Goal: Obtain resource: Obtain resource

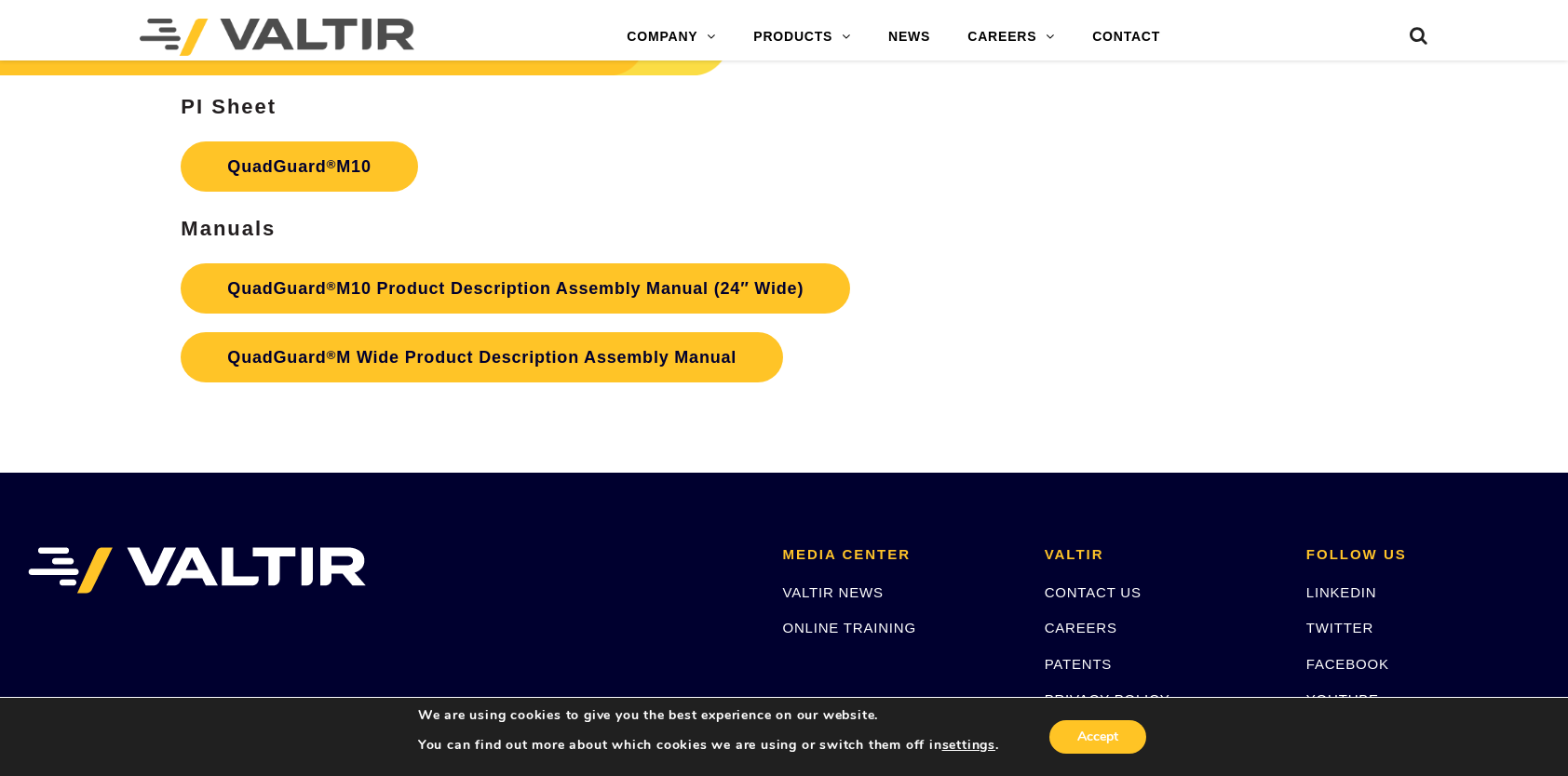
scroll to position [6424, 0]
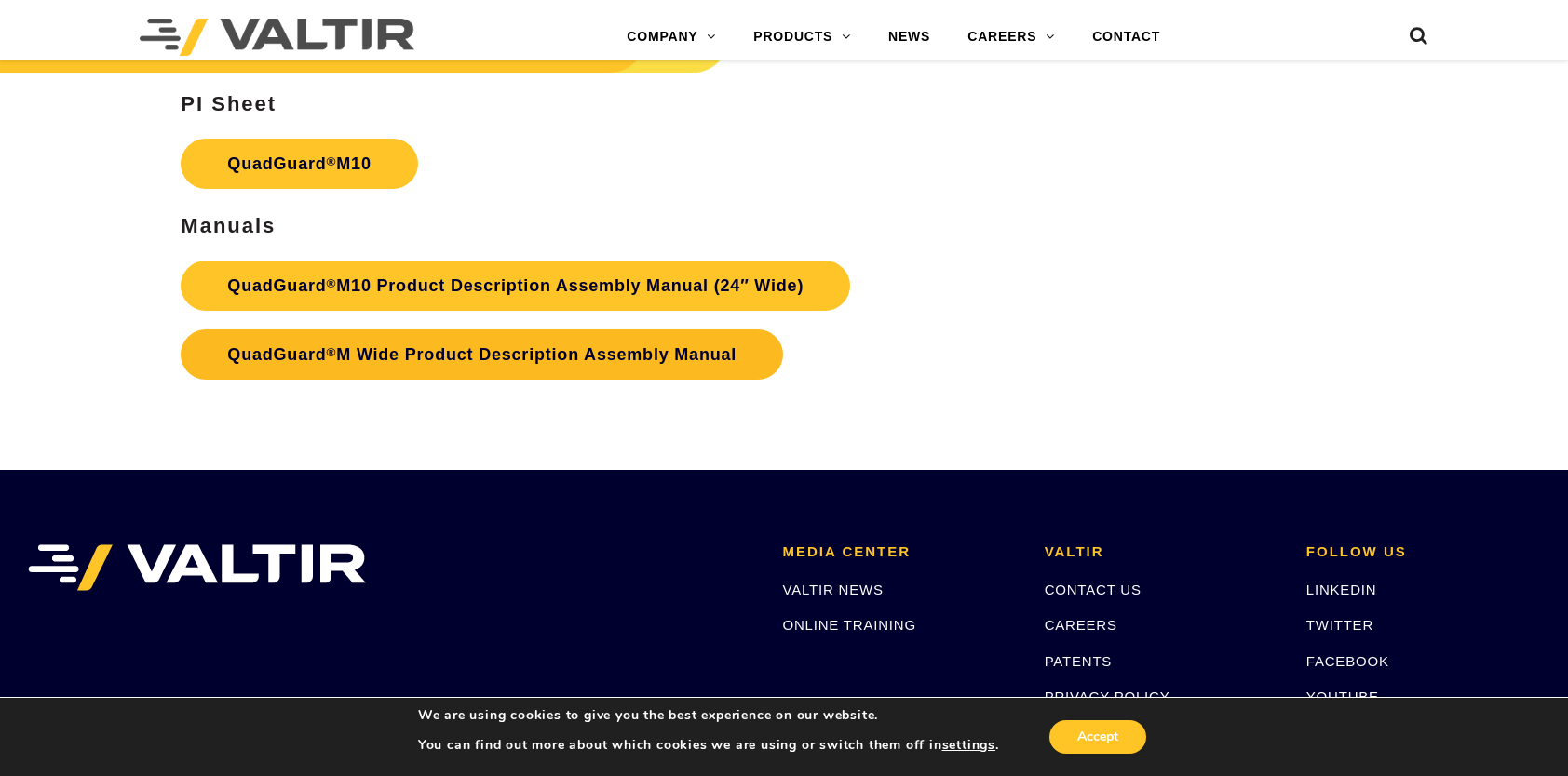
click at [363, 357] on link "QuadGuard ® M Wide Product Description Assembly Manual" at bounding box center [482, 354] width 602 height 51
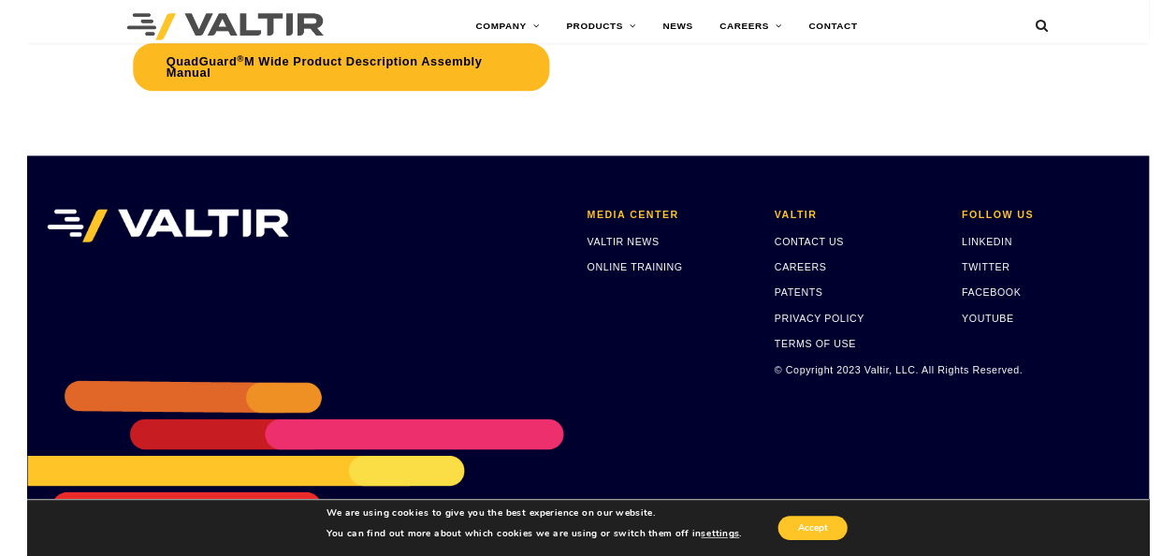
scroll to position [5916, 0]
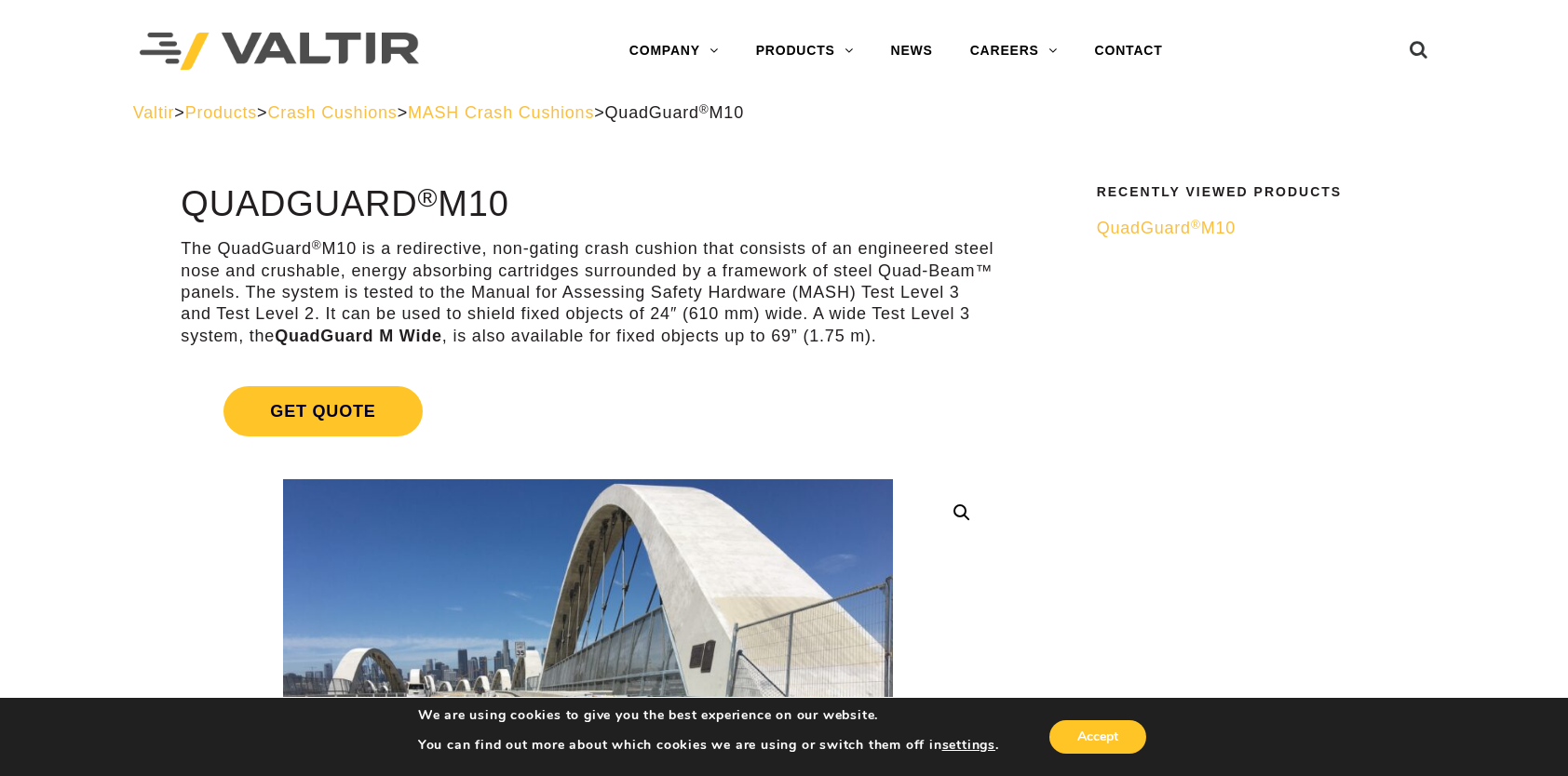
click at [1132, 229] on span "QuadGuard ® M10" at bounding box center [1165, 228] width 138 height 19
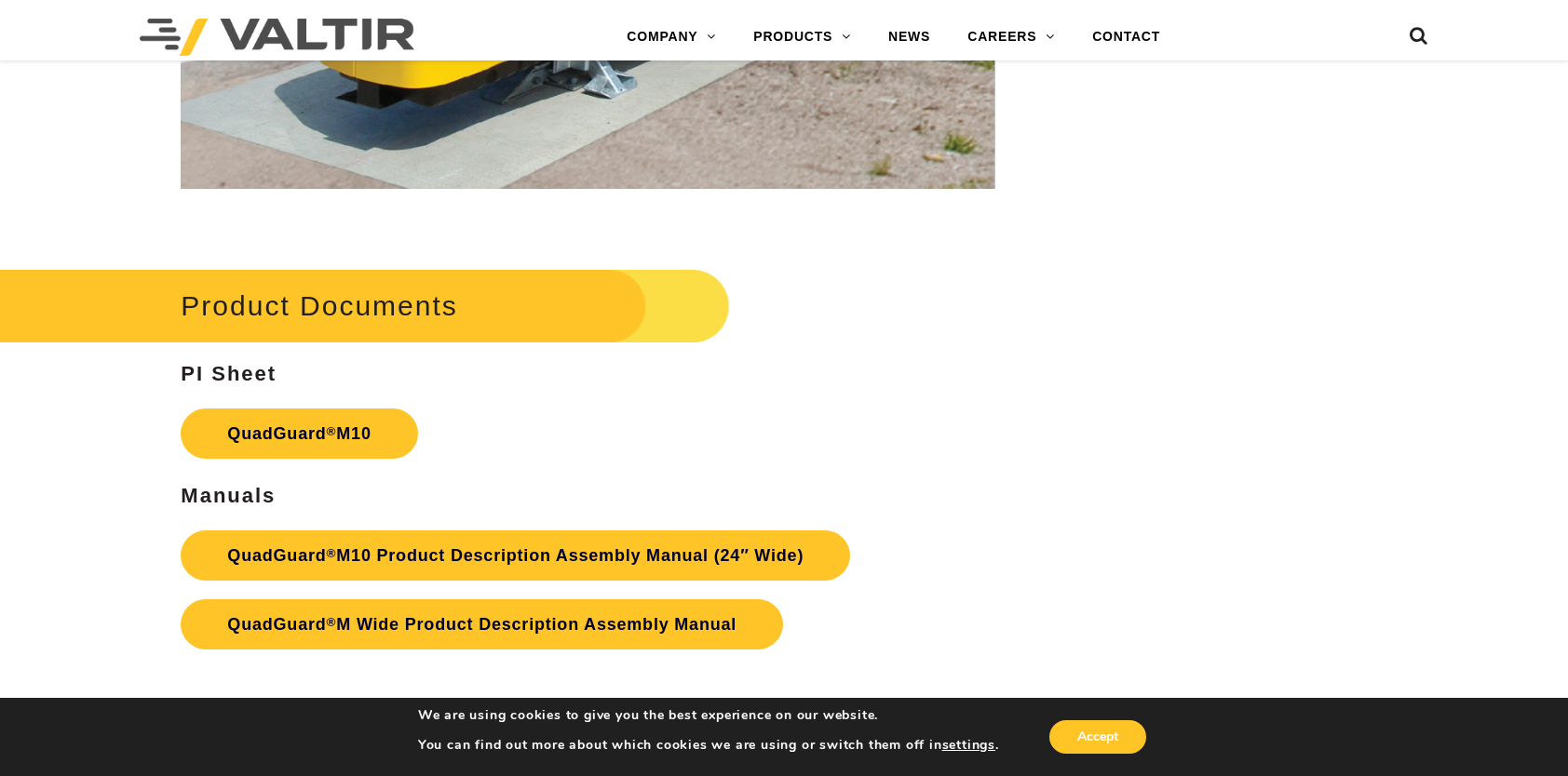
scroll to position [6238, 0]
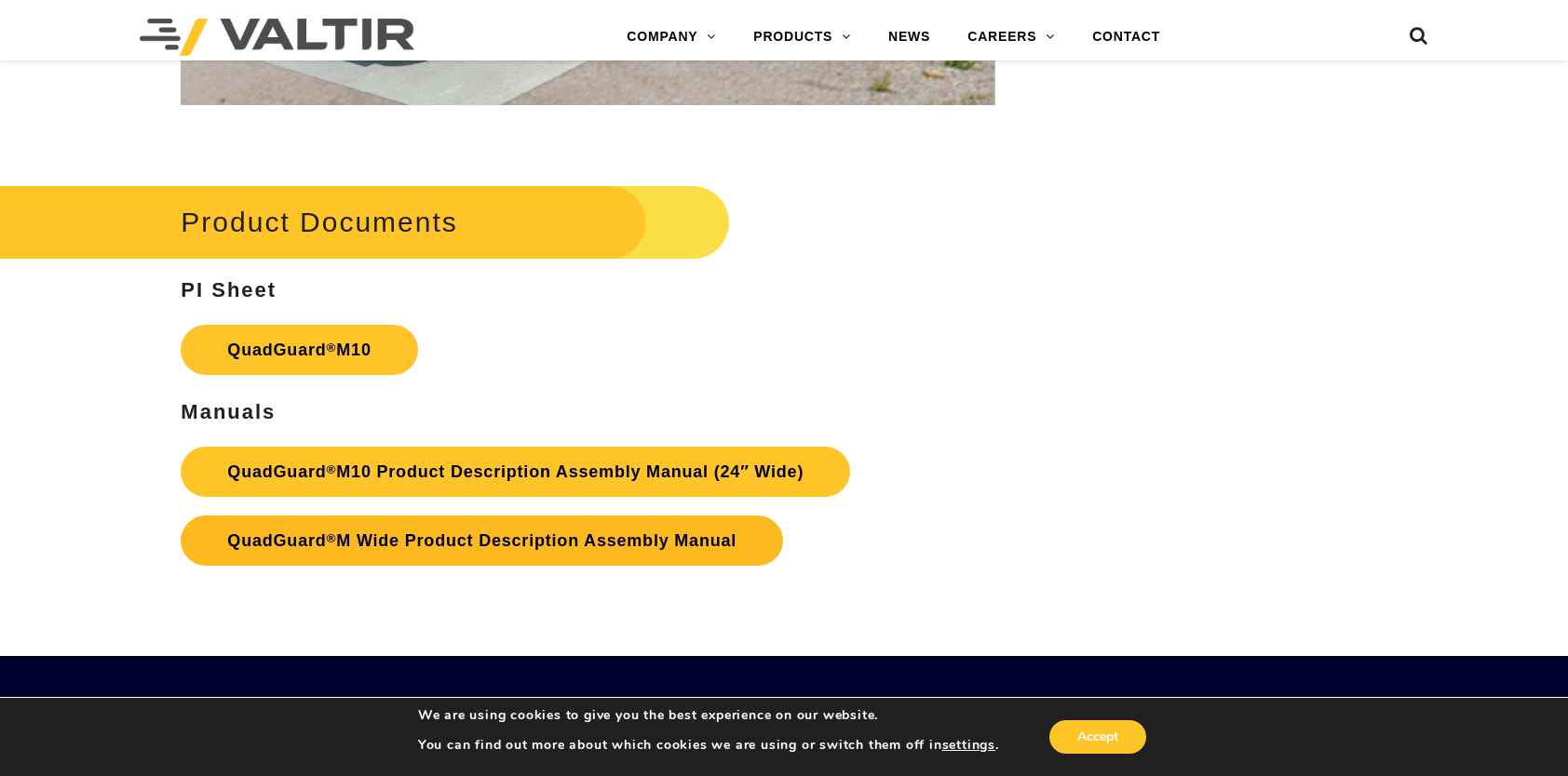
click at [501, 540] on link "QuadGuard ® M Wide Product Description Assembly Manual" at bounding box center [482, 540] width 602 height 51
